Goal: Contribute content

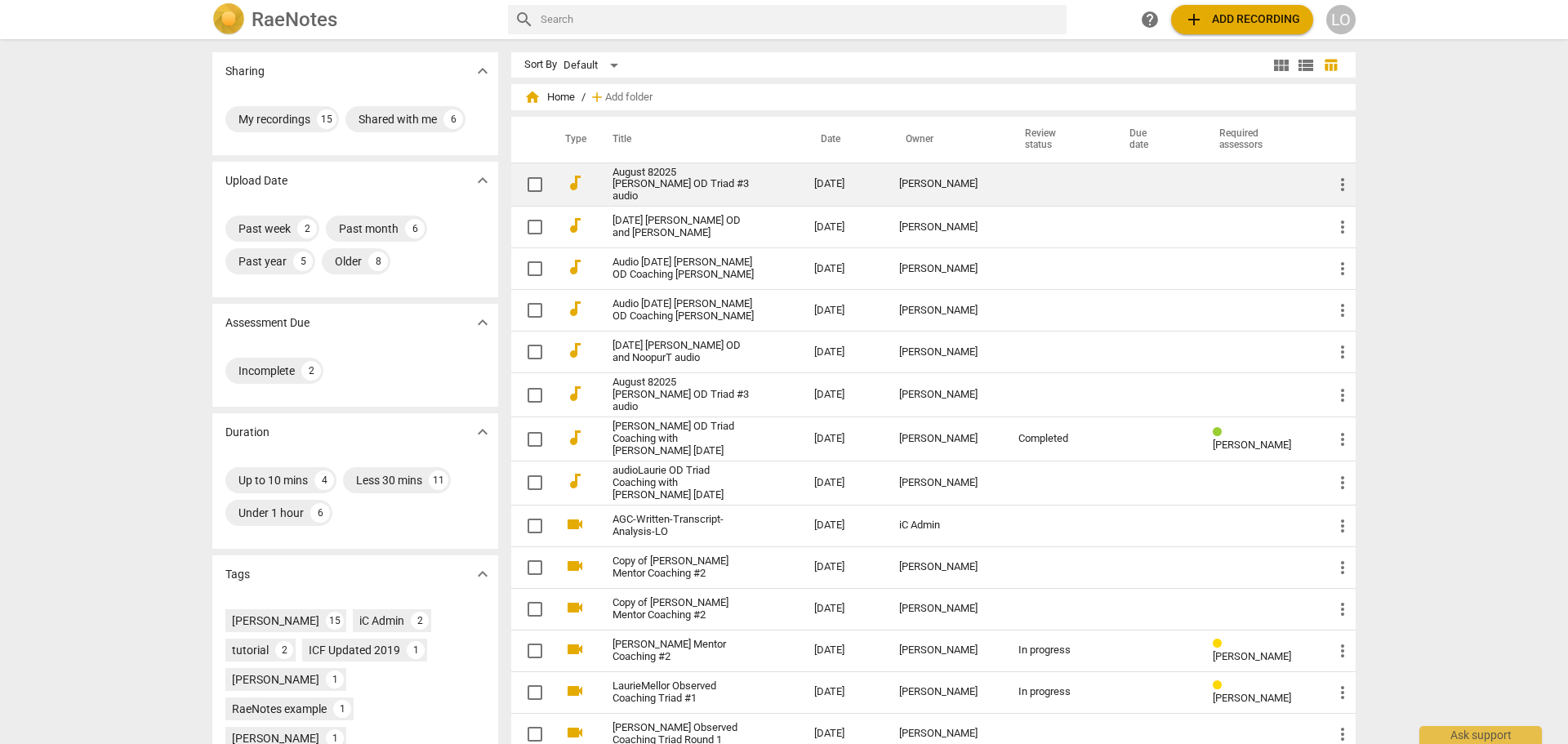
click at [679, 177] on link "August 82025 [PERSON_NAME] OD Triad #3 audio" at bounding box center [684, 185] width 143 height 37
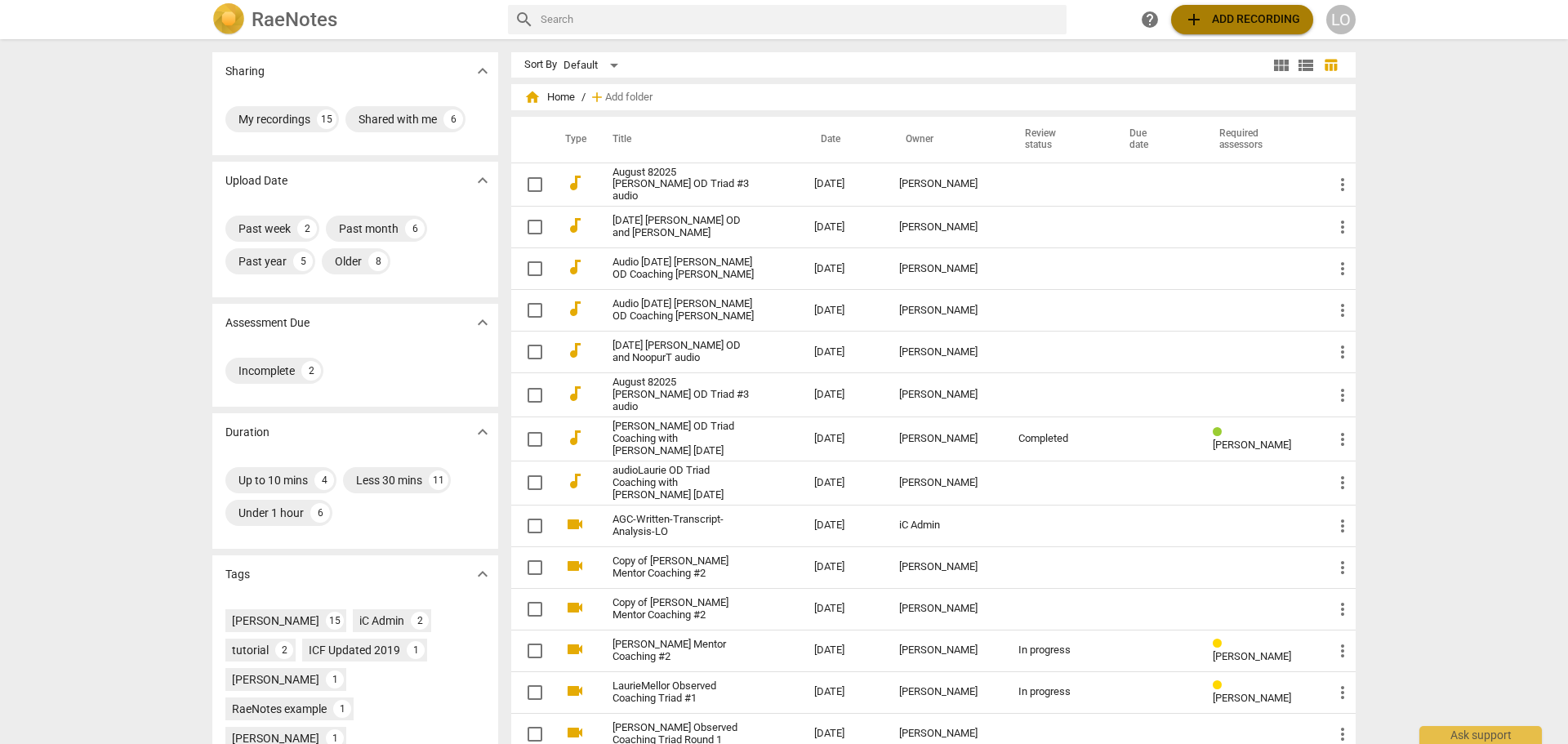
click at [1259, 18] on span "add Add recording" at bounding box center [1242, 20] width 116 height 20
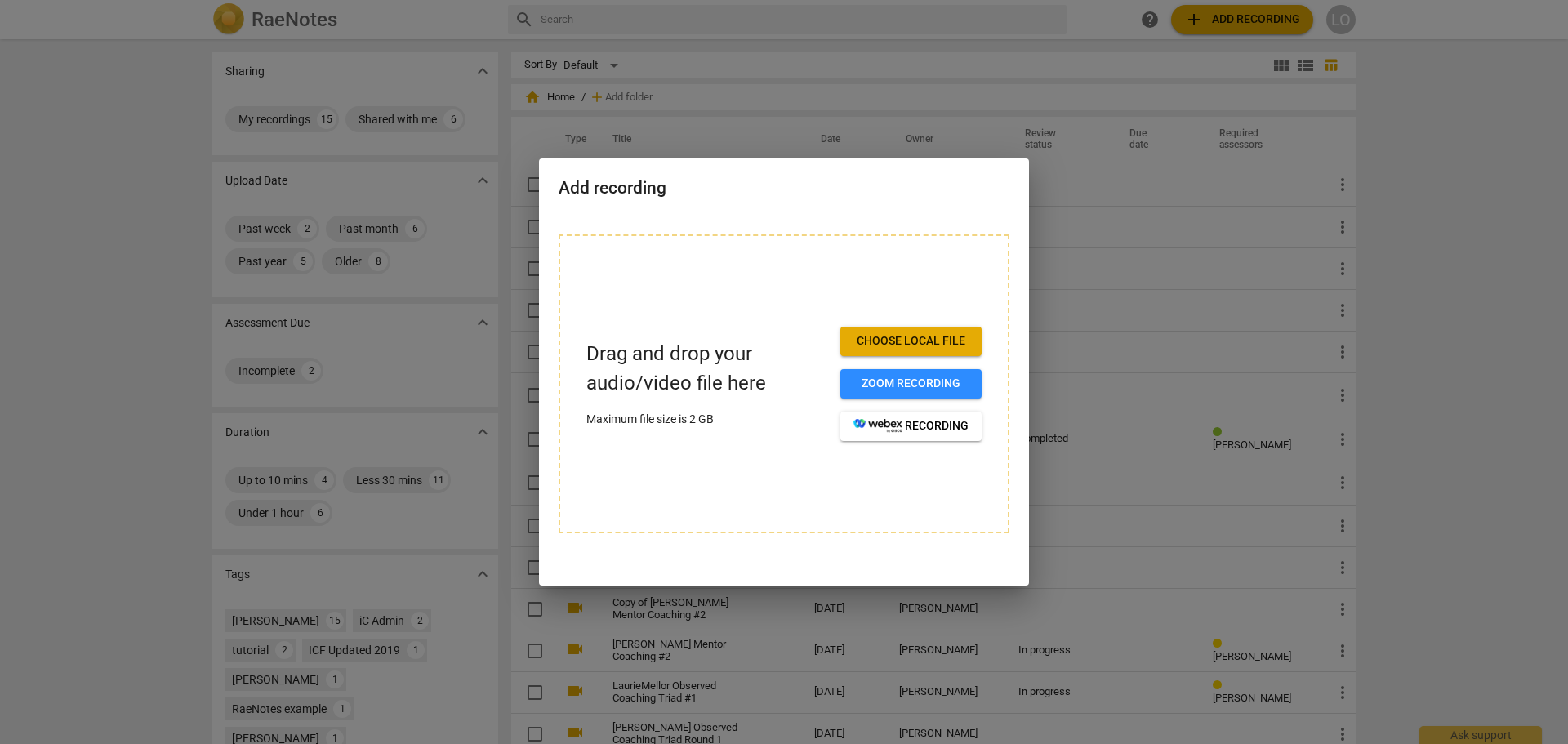
click at [940, 342] on span "Choose local file" at bounding box center [911, 341] width 115 height 17
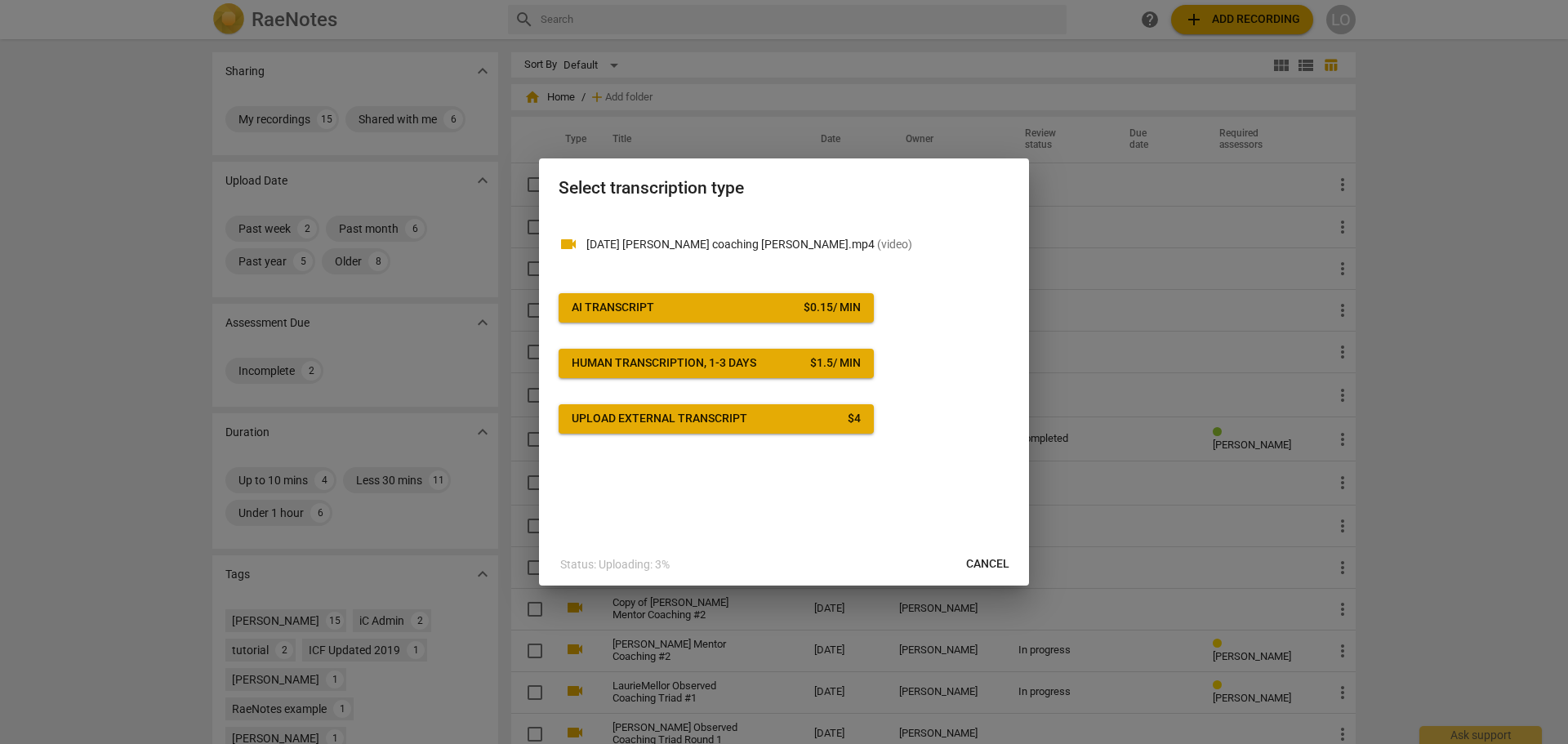
click at [679, 304] on span "AI Transcript $ 0.15 / min" at bounding box center [716, 308] width 289 height 17
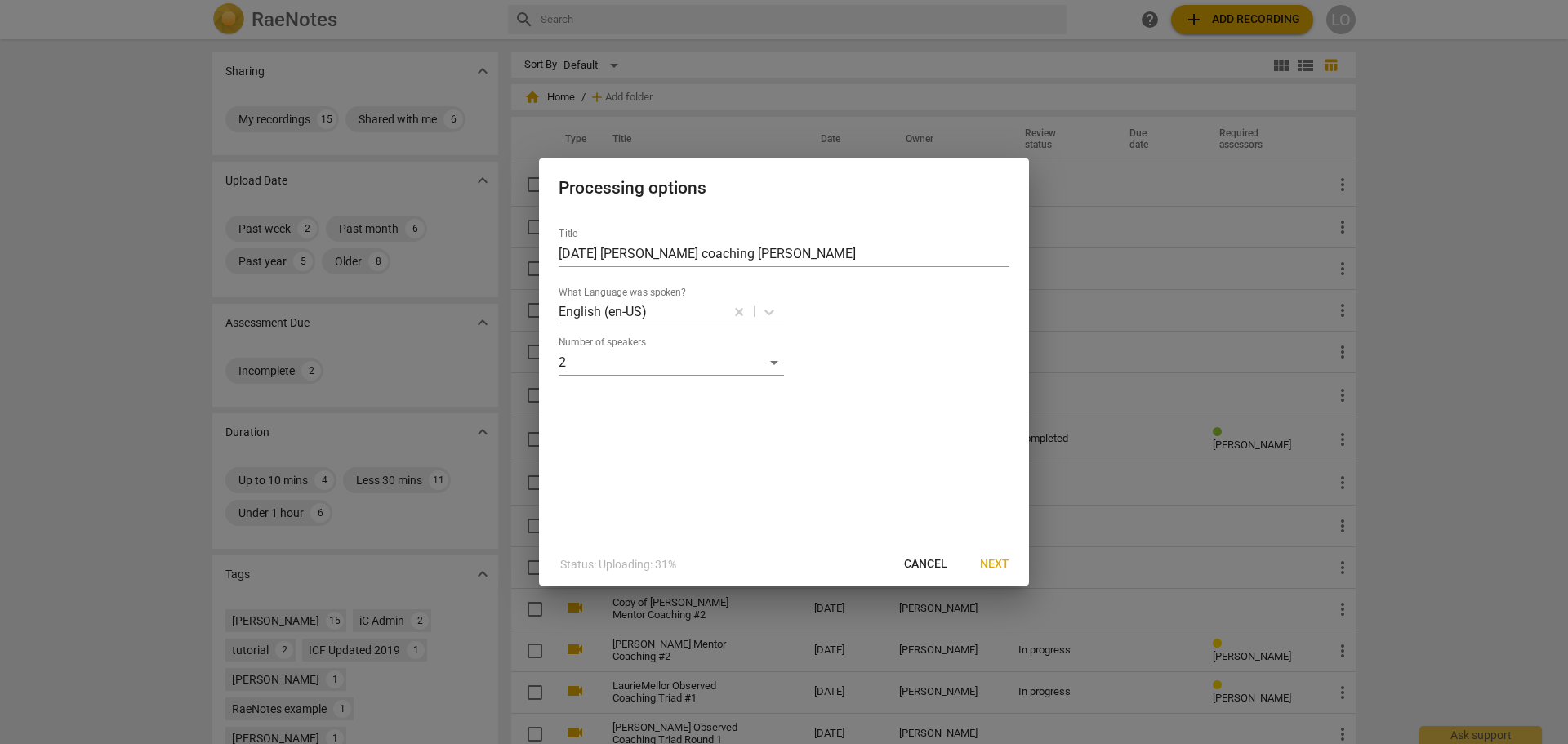
click at [993, 560] on span "Next" at bounding box center [995, 565] width 30 height 17
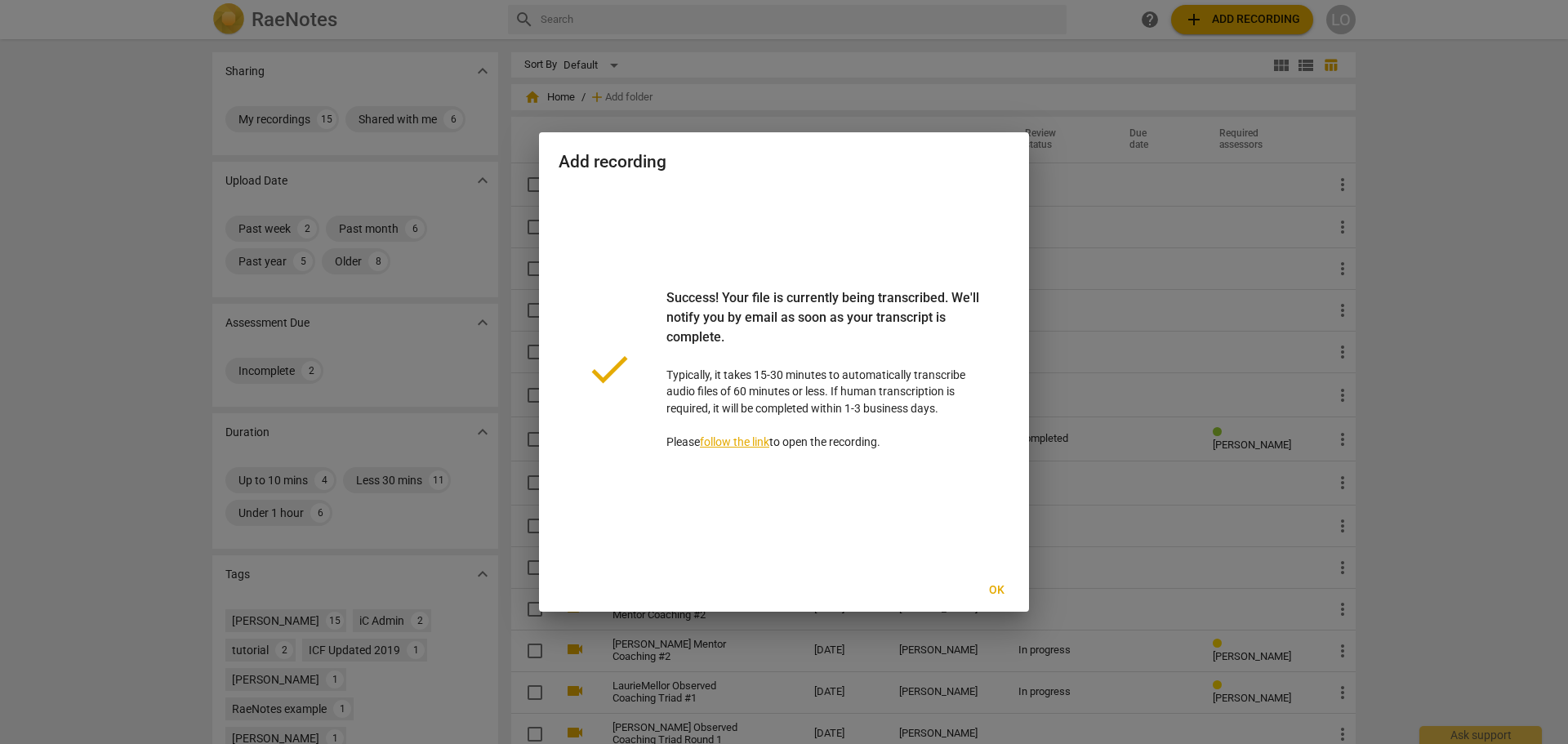
click at [996, 587] on span "Ok" at bounding box center [996, 591] width 26 height 17
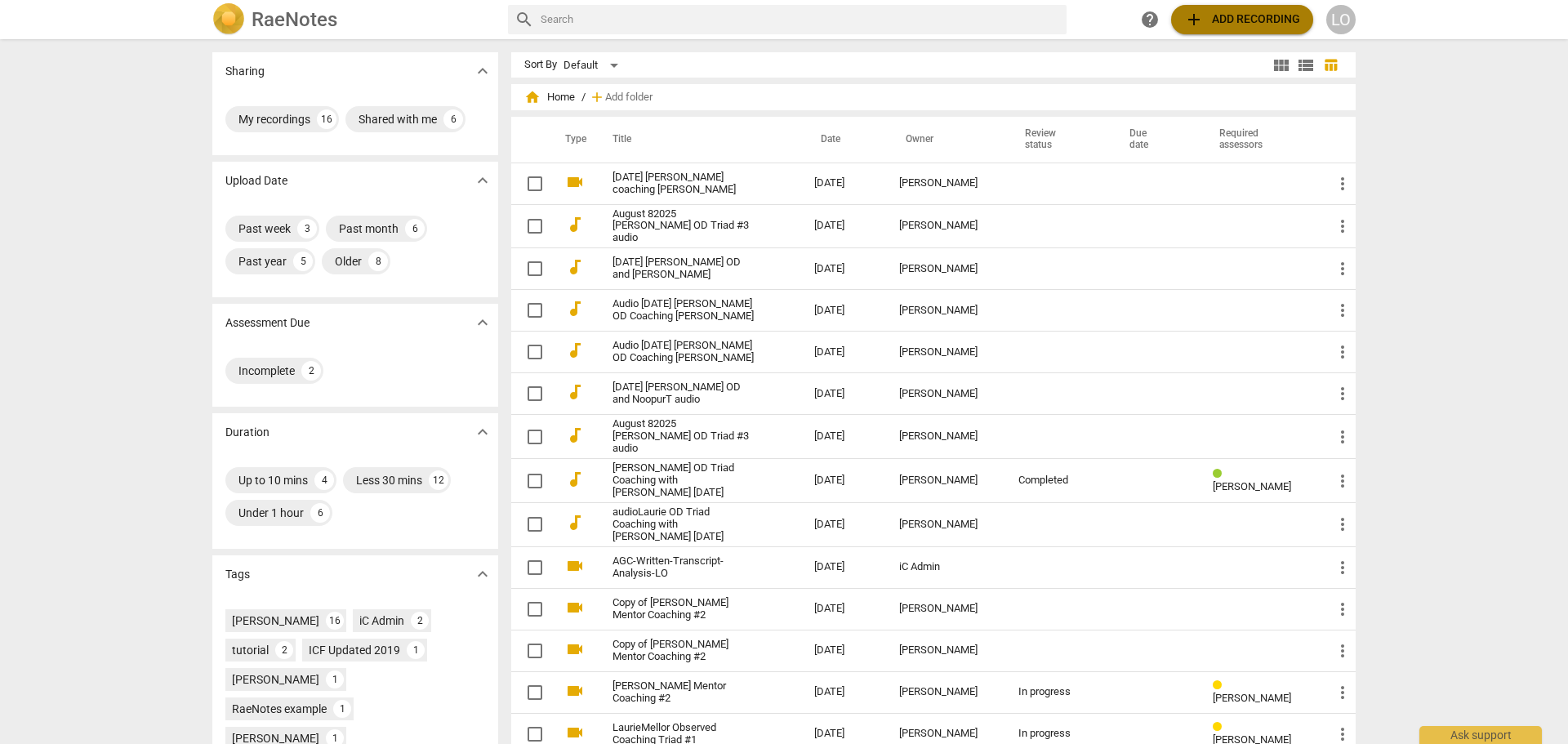
click at [1239, 15] on span "add Add recording" at bounding box center [1242, 20] width 116 height 20
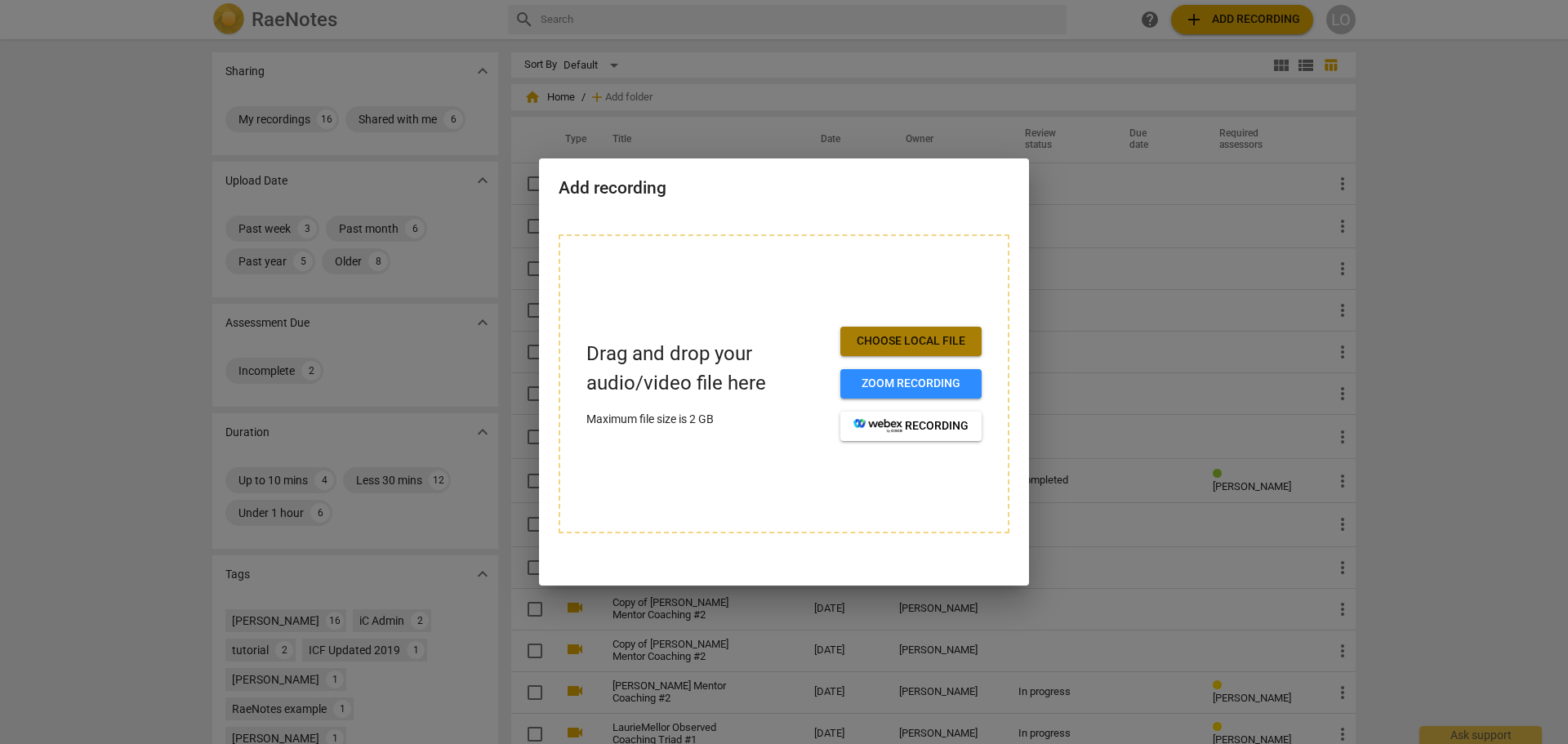
click at [896, 339] on span "Choose local file" at bounding box center [911, 341] width 115 height 17
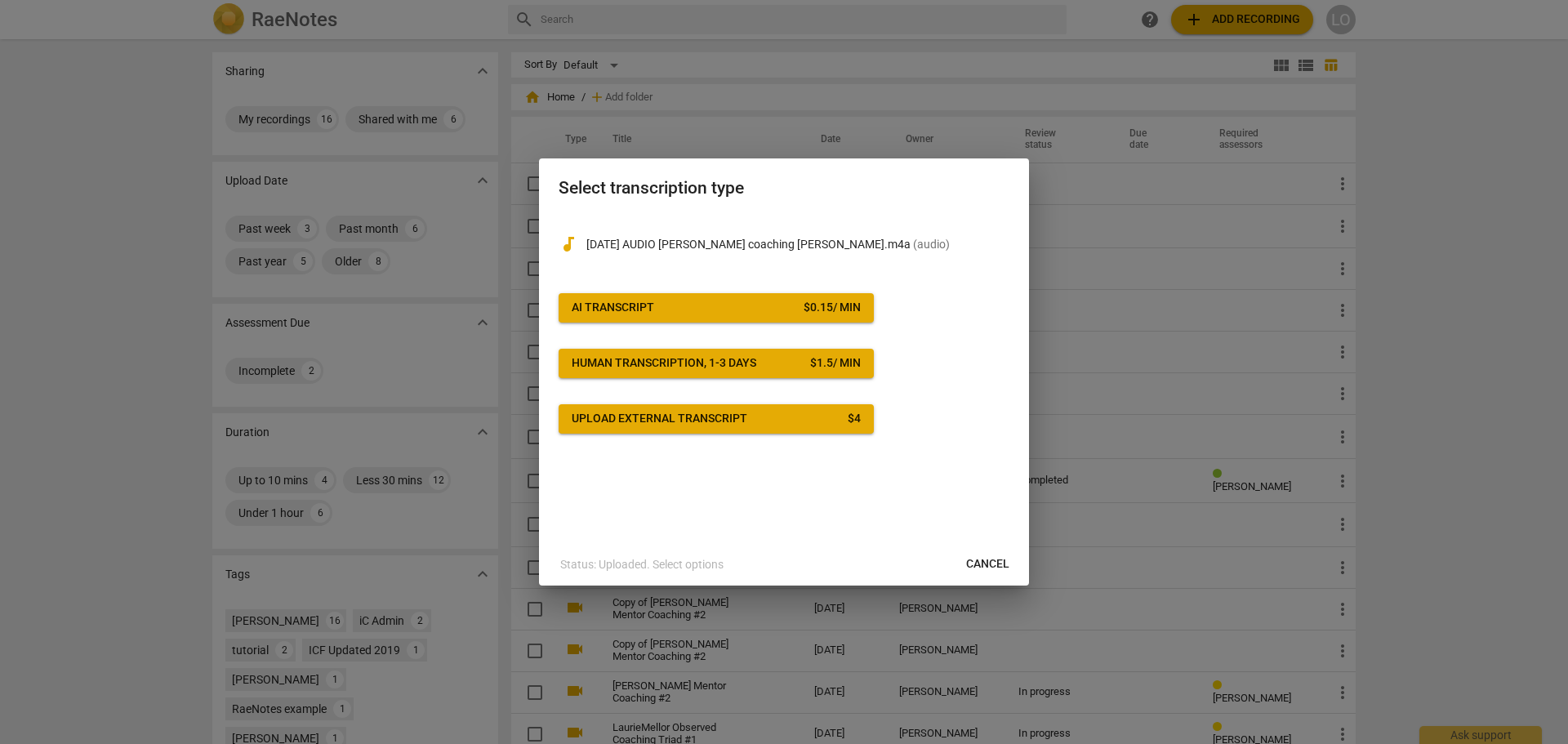
click at [786, 304] on span "AI Transcript $ 0.15 / min" at bounding box center [716, 308] width 289 height 17
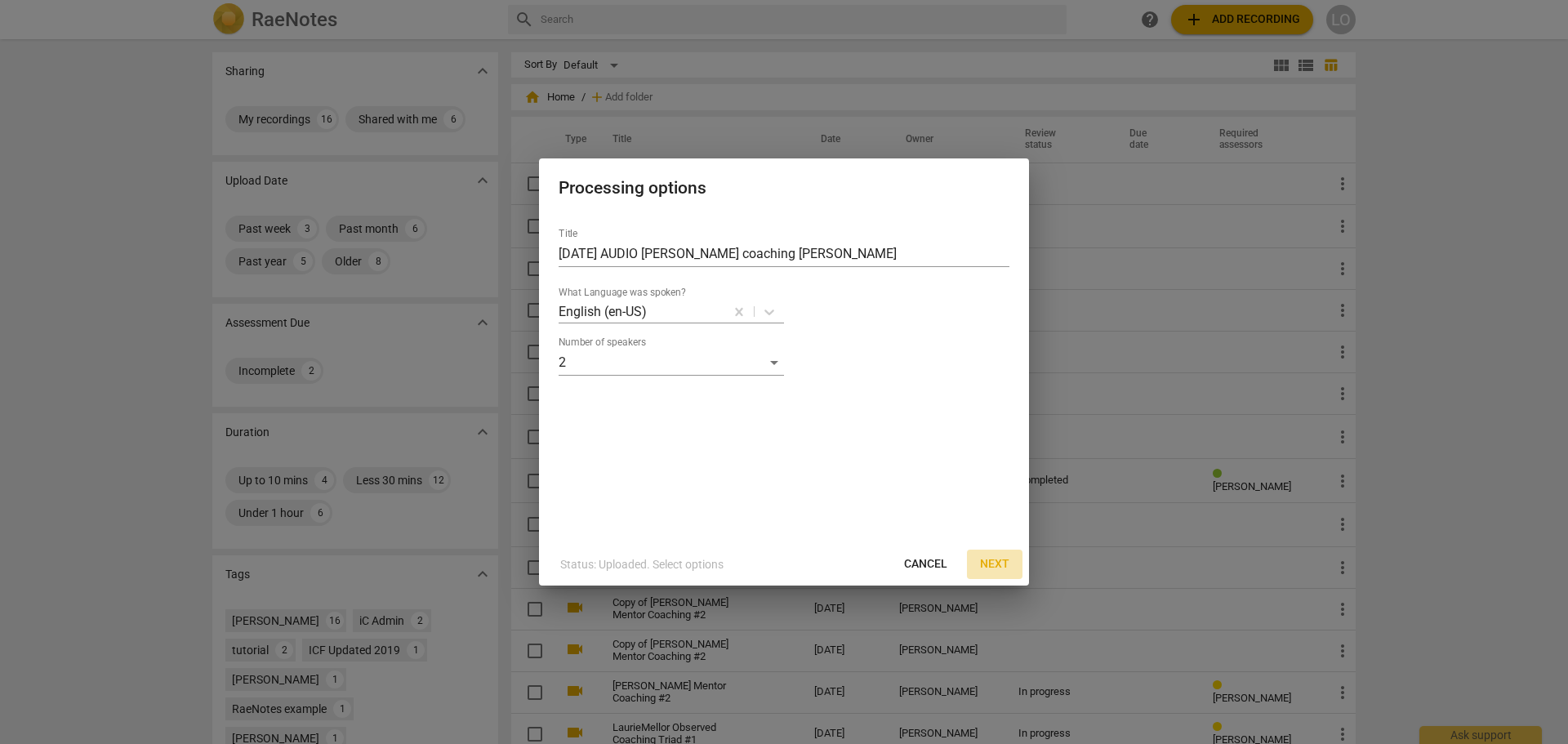
click at [993, 556] on span "Next" at bounding box center [995, 565] width 30 height 17
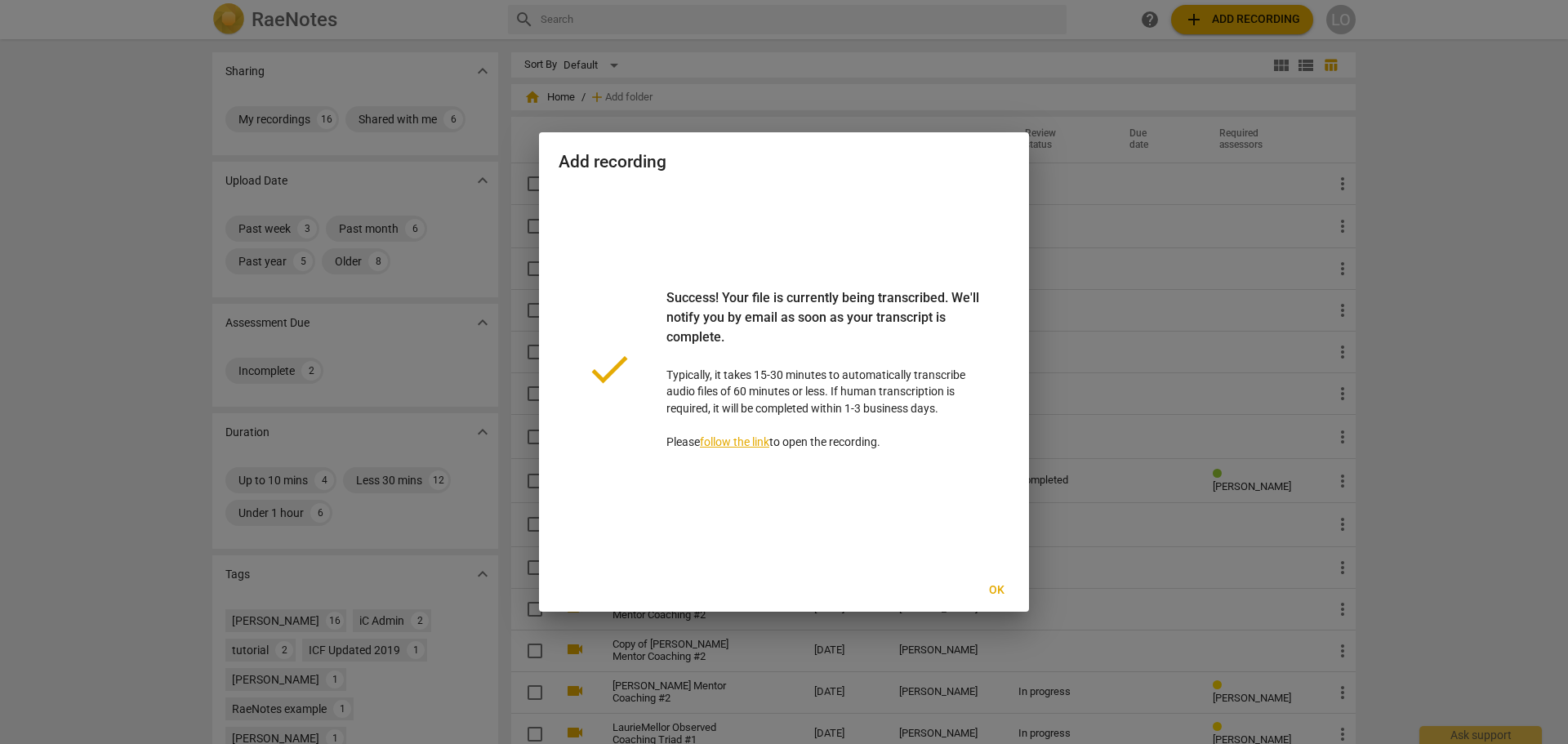
click at [997, 585] on span "Ok" at bounding box center [996, 591] width 26 height 17
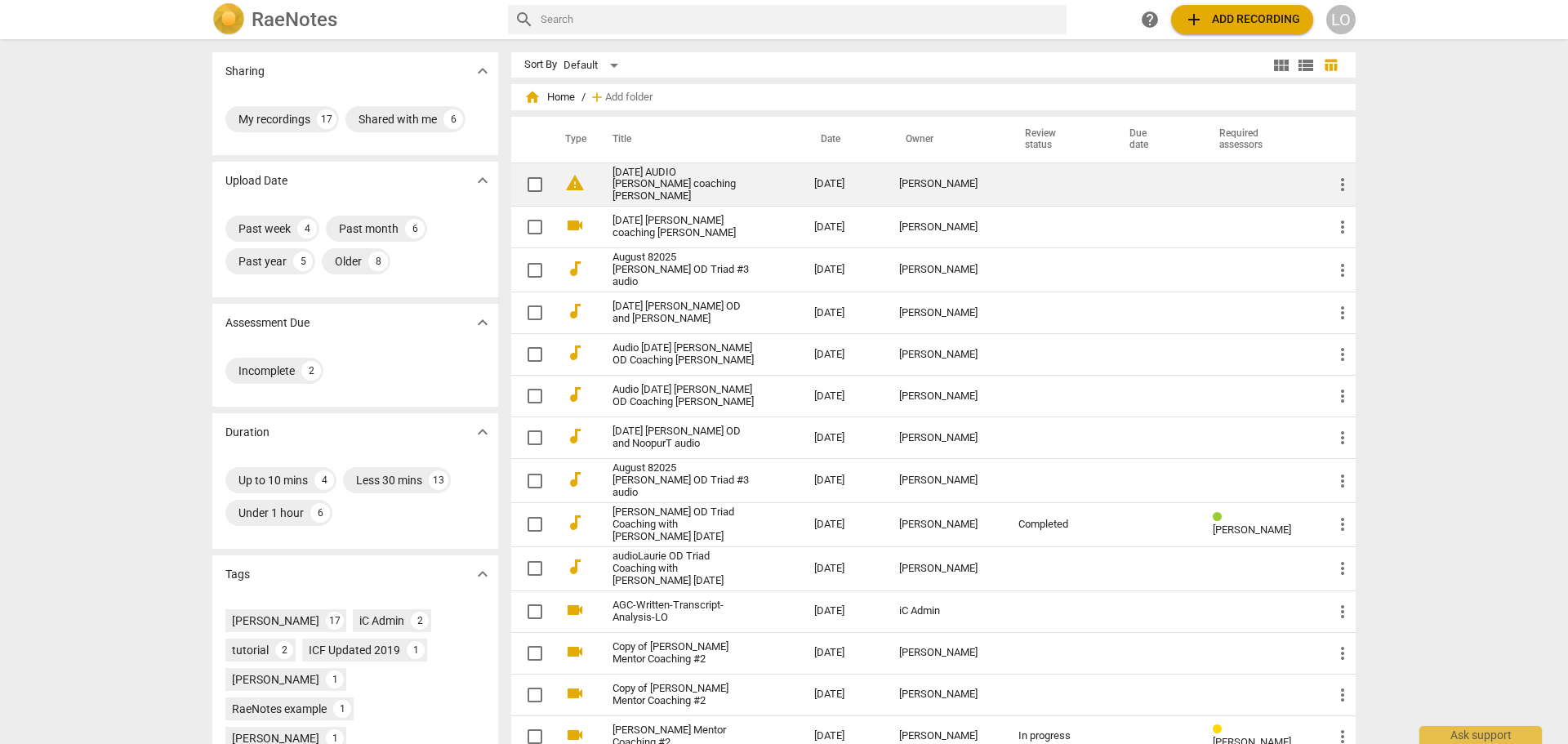
click at [631, 178] on link "Aug 22 AUDIO Triad Laurie coaching Leona" at bounding box center [684, 185] width 143 height 37
